Goal: Information Seeking & Learning: Learn about a topic

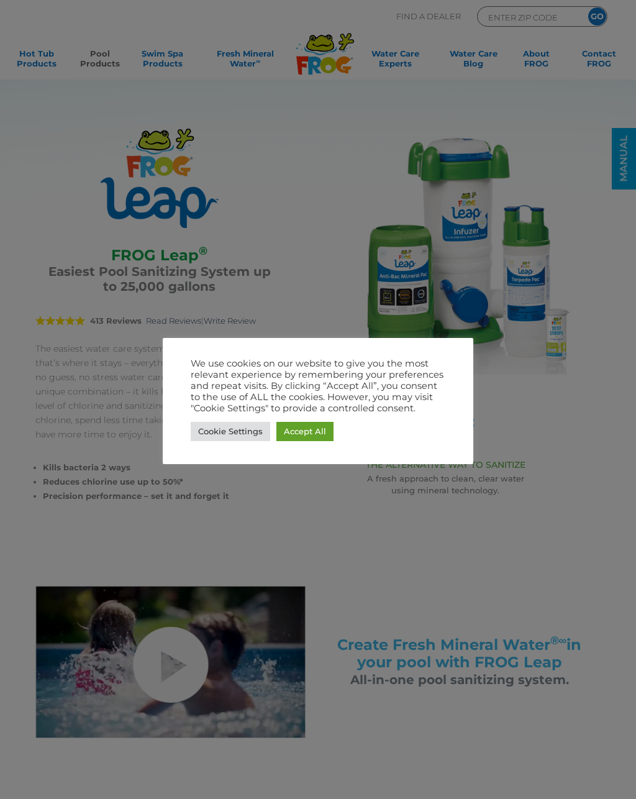
click at [315, 424] on link "Accept All" at bounding box center [305, 431] width 57 height 19
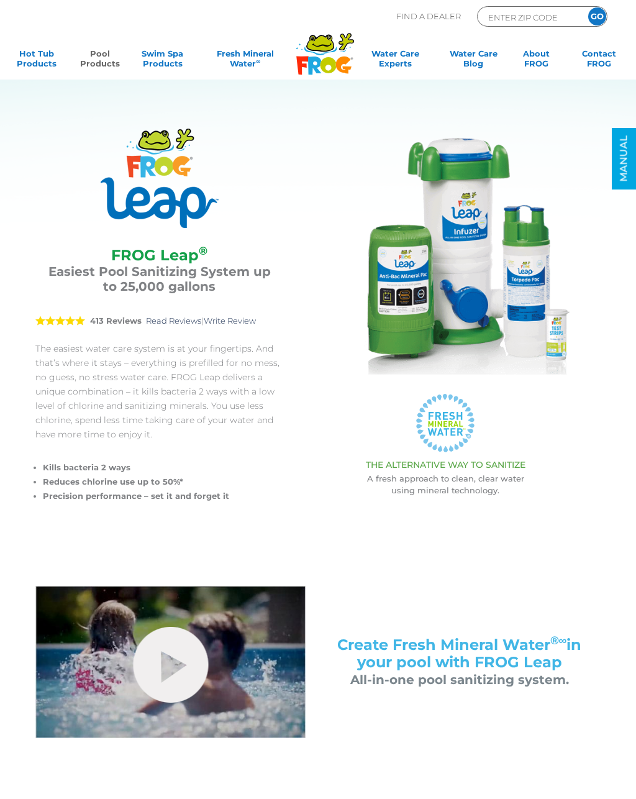
click at [87, 60] on link "Pool Products" at bounding box center [99, 60] width 49 height 25
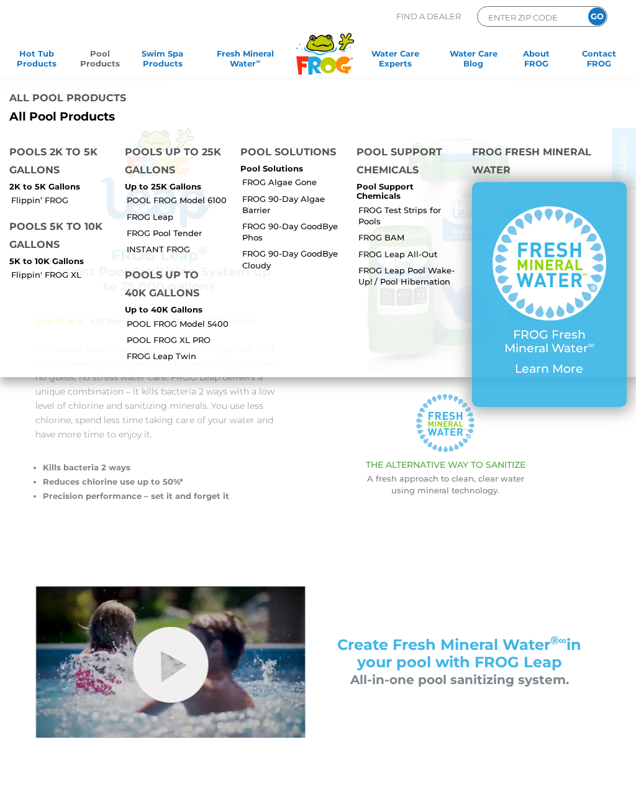
click at [306, 193] on link "FROG 90-Day Algae Barrier" at bounding box center [294, 204] width 104 height 22
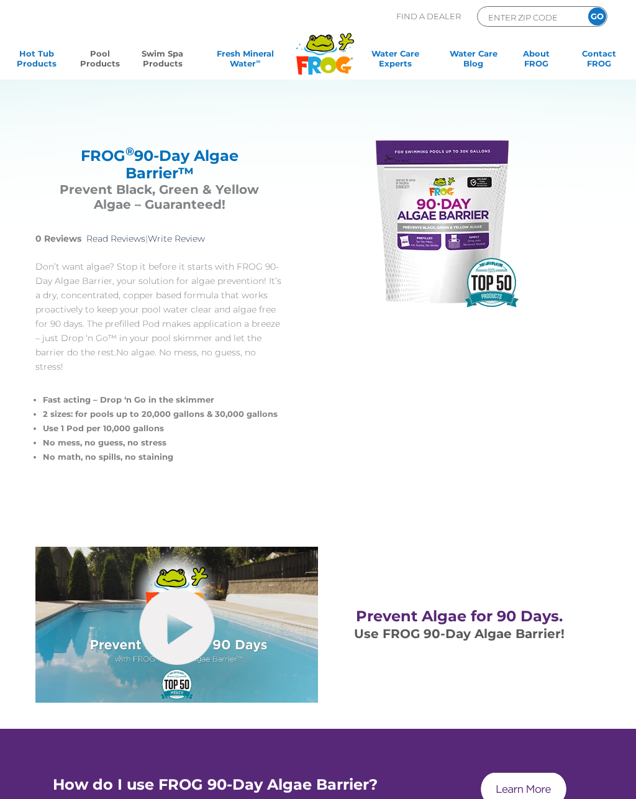
click at [157, 60] on link "Swim Spa Products" at bounding box center [162, 60] width 49 height 25
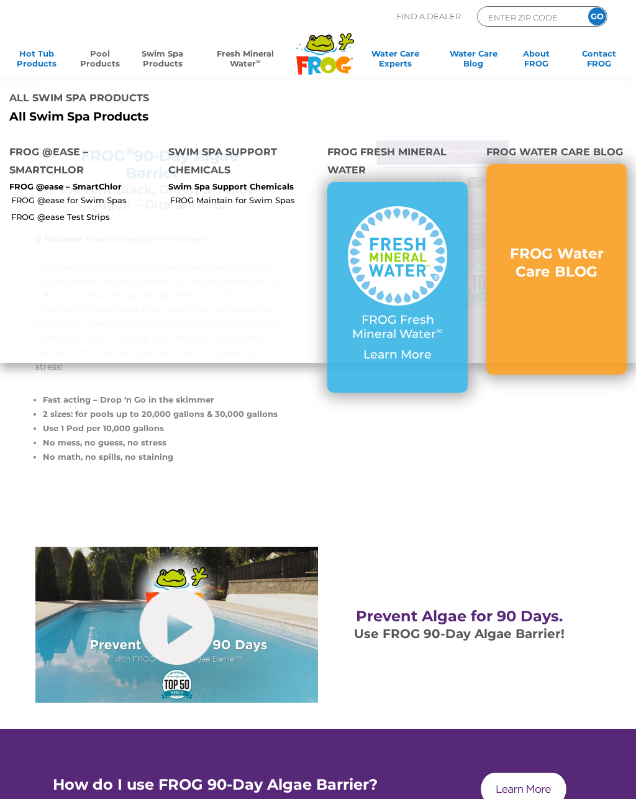
click at [240, 55] on link "Fresh Mineral Water ∞" at bounding box center [245, 60] width 88 height 25
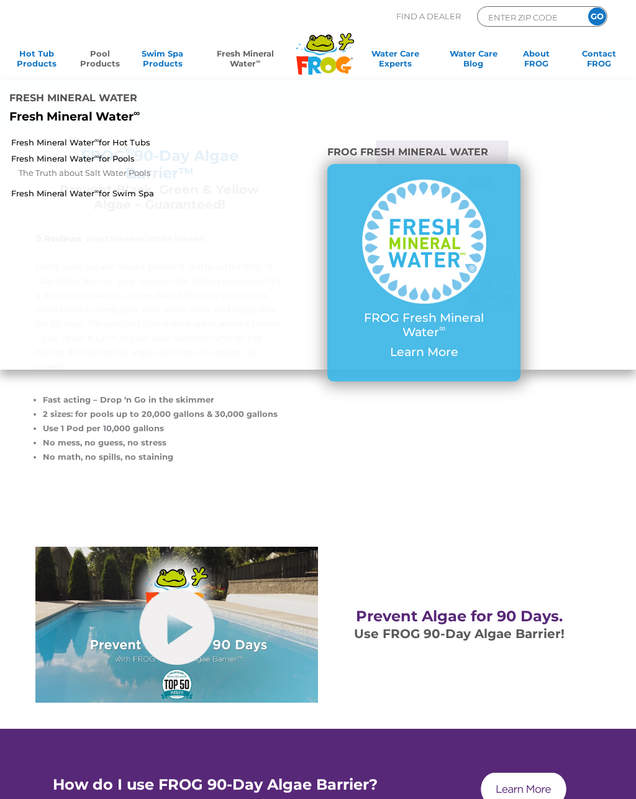
click at [93, 57] on link "Pool Products" at bounding box center [99, 60] width 49 height 25
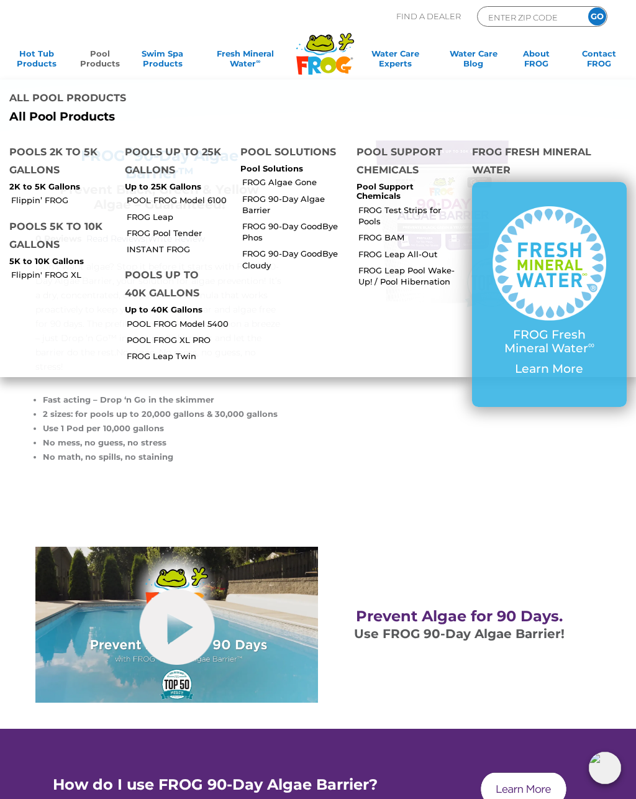
click at [407, 265] on link "FROG Leap Pool Wake-Up! / Pool Hibernation" at bounding box center [411, 276] width 104 height 22
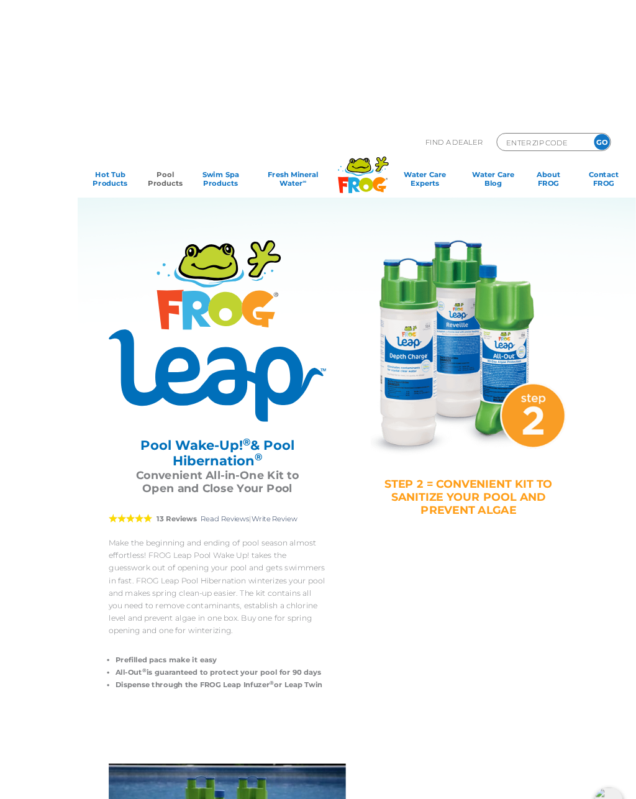
scroll to position [1, 0]
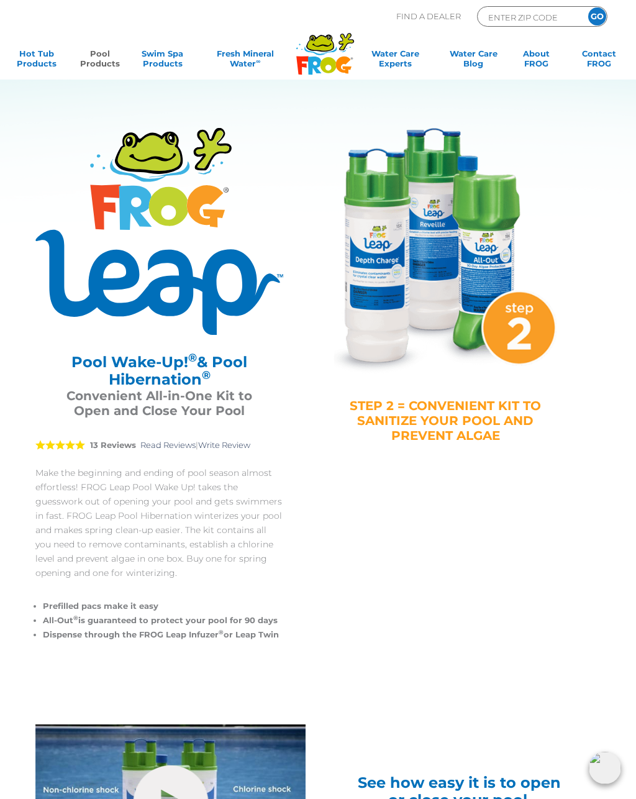
click at [94, 58] on link "Pool Products" at bounding box center [99, 60] width 49 height 25
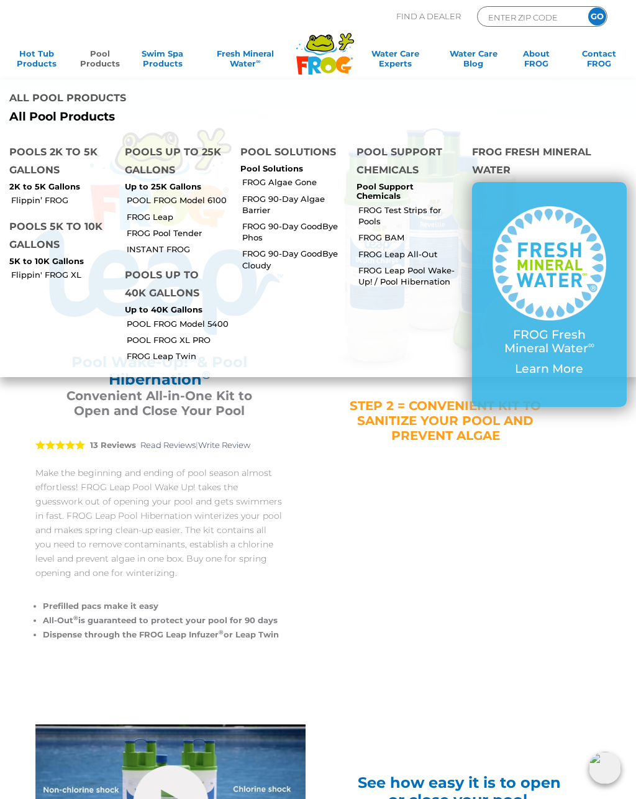
click at [436, 265] on link "FROG Leap Pool Wake-Up! / Pool Hibernation" at bounding box center [411, 276] width 104 height 22
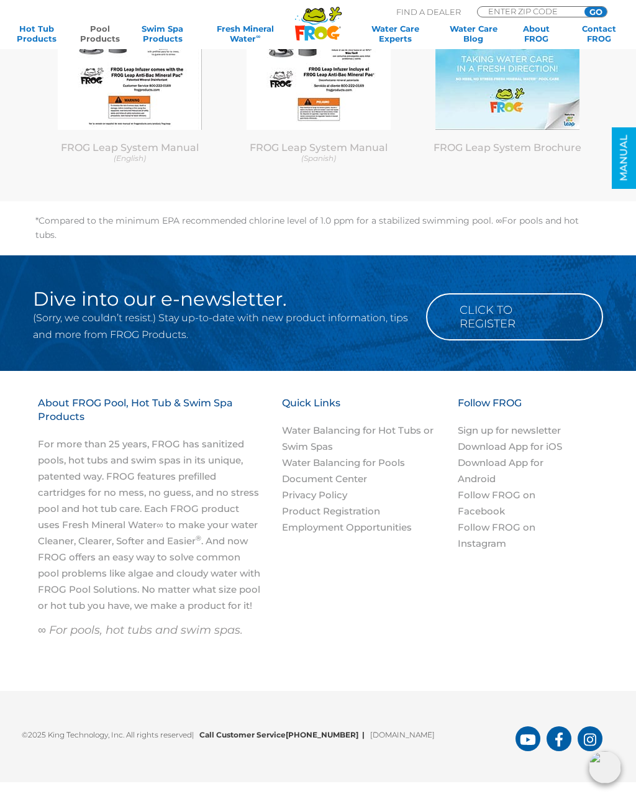
scroll to position [4954, 0]
